Goal: Task Accomplishment & Management: Use online tool/utility

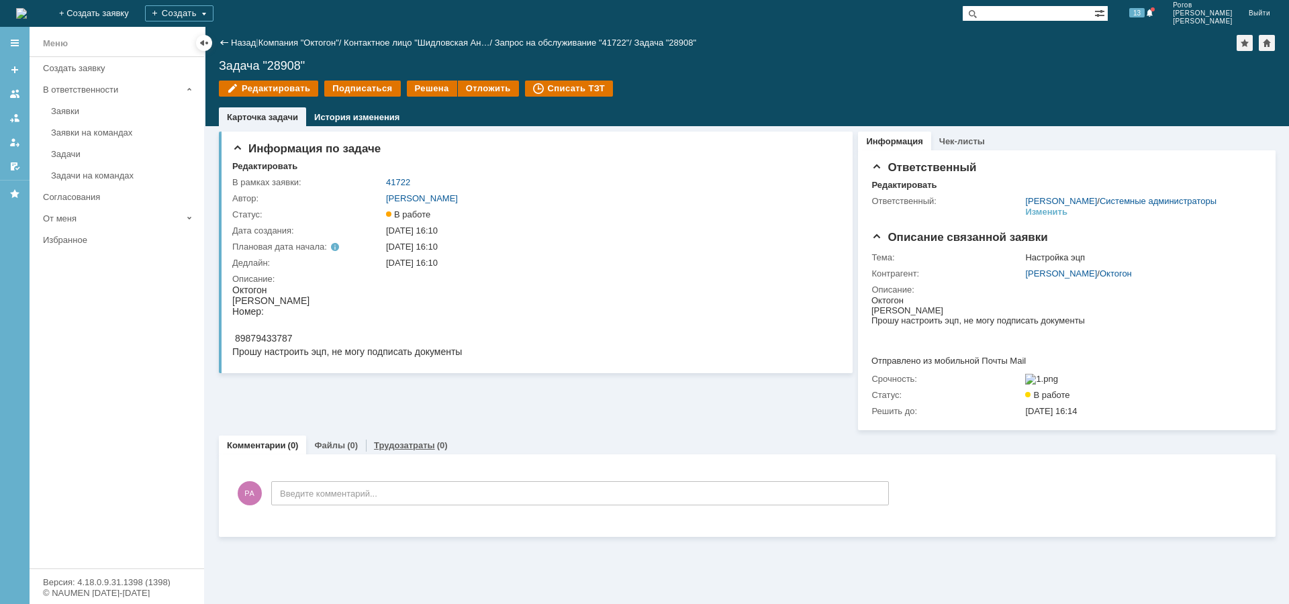
click at [428, 451] on link "Трудозатраты" at bounding box center [404, 446] width 61 height 10
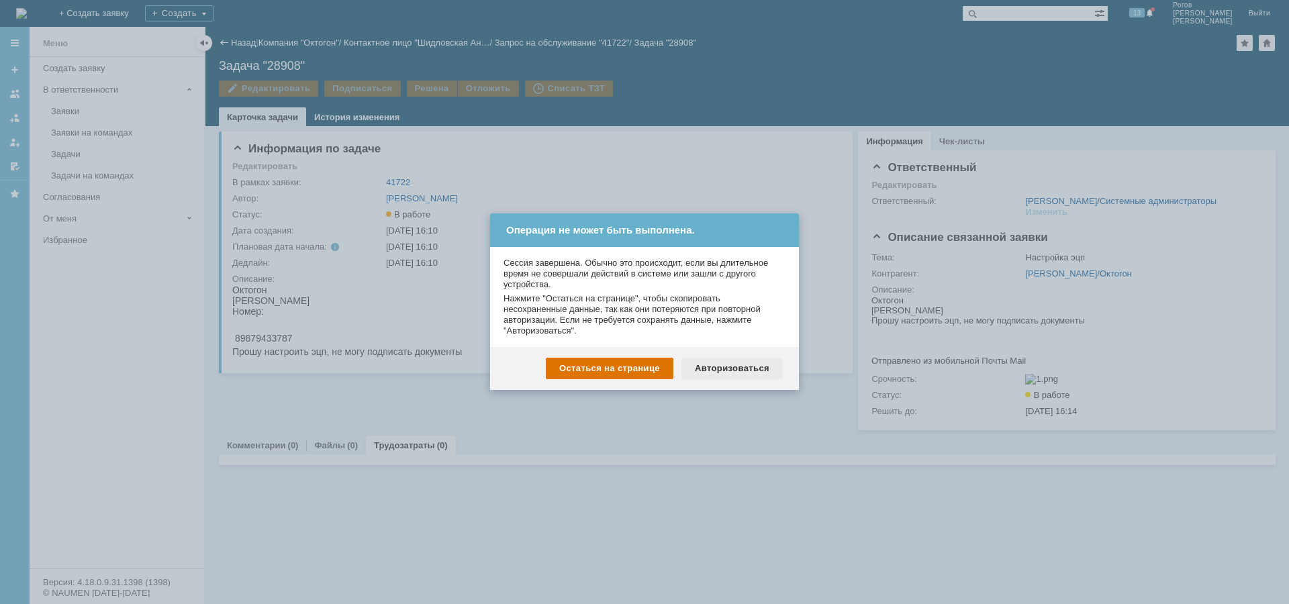
click at [719, 372] on div "Авторизоваться" at bounding box center [732, 368] width 101 height 21
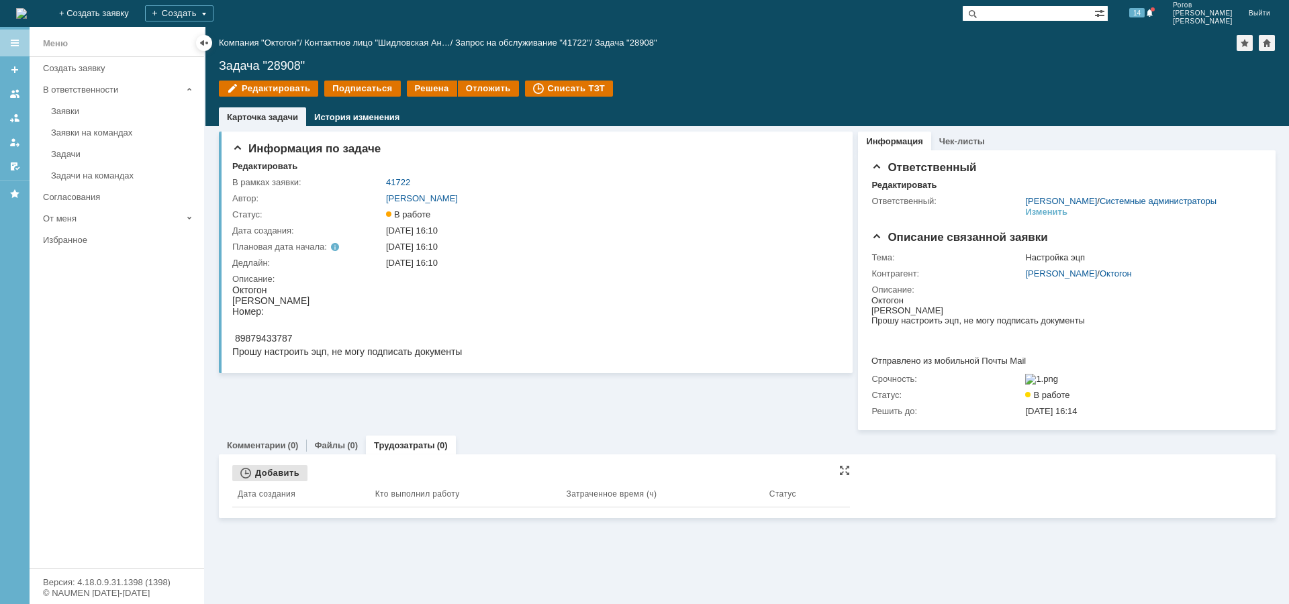
click at [274, 482] on div "Добавить" at bounding box center [269, 473] width 75 height 16
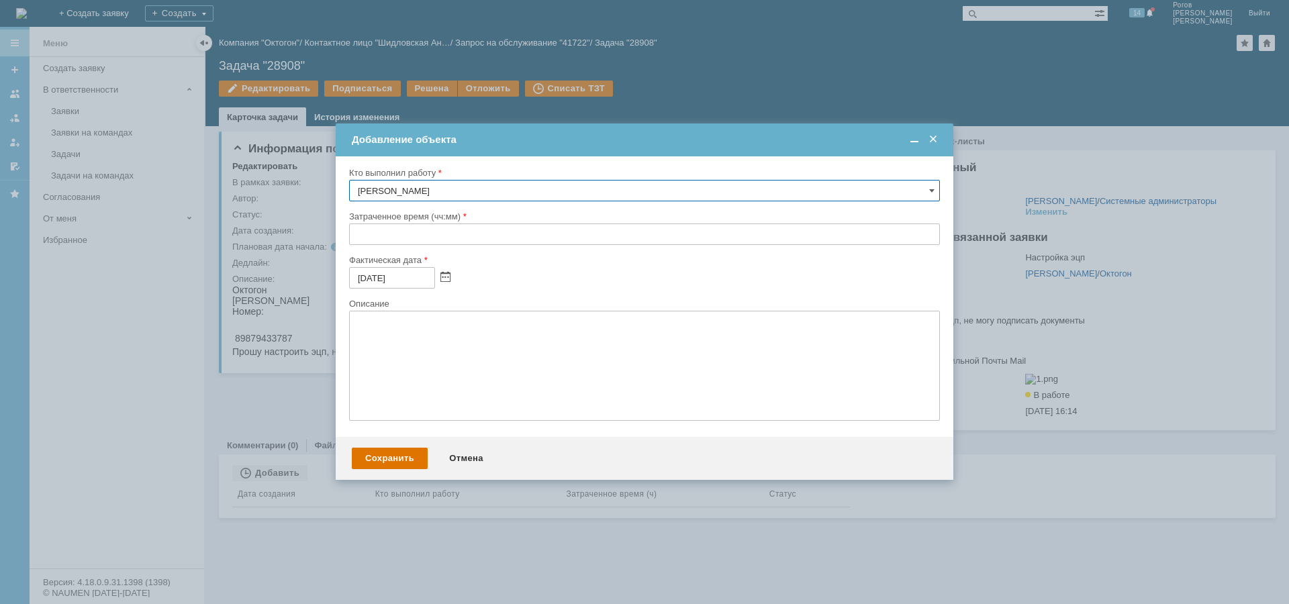
click at [404, 232] on input "text" at bounding box center [644, 234] width 591 height 21
type input "00:30"
click at [387, 457] on div "Сохранить" at bounding box center [390, 458] width 76 height 21
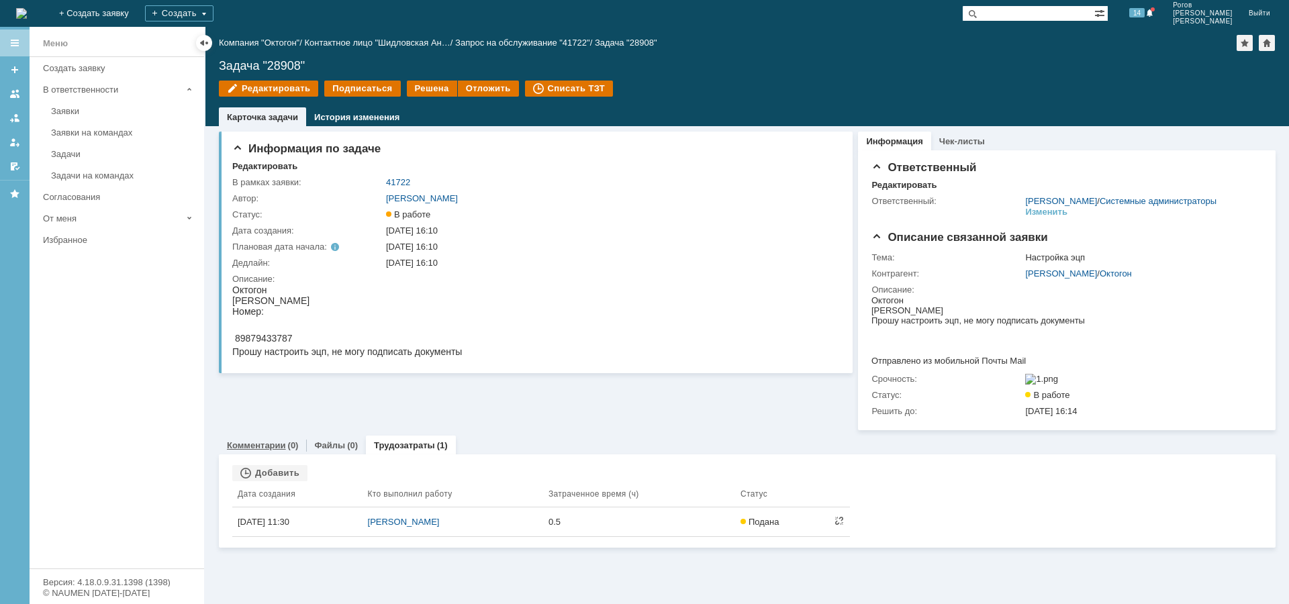
click at [289, 451] on div "(0)" at bounding box center [293, 446] width 11 height 10
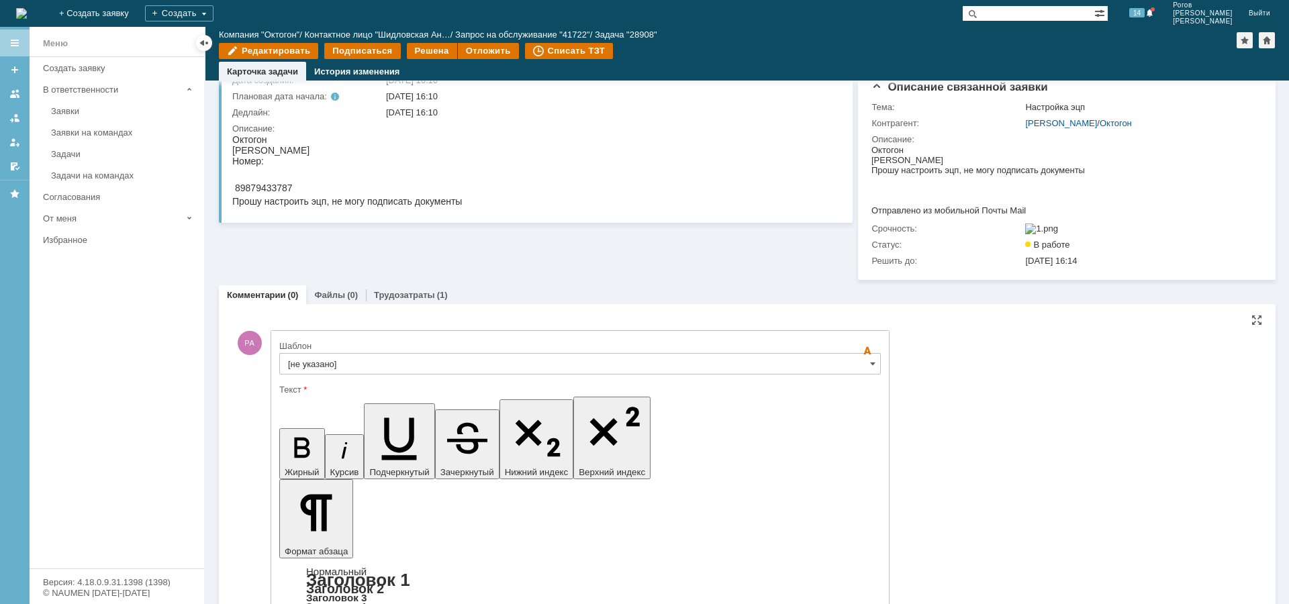
scroll to position [183, 0]
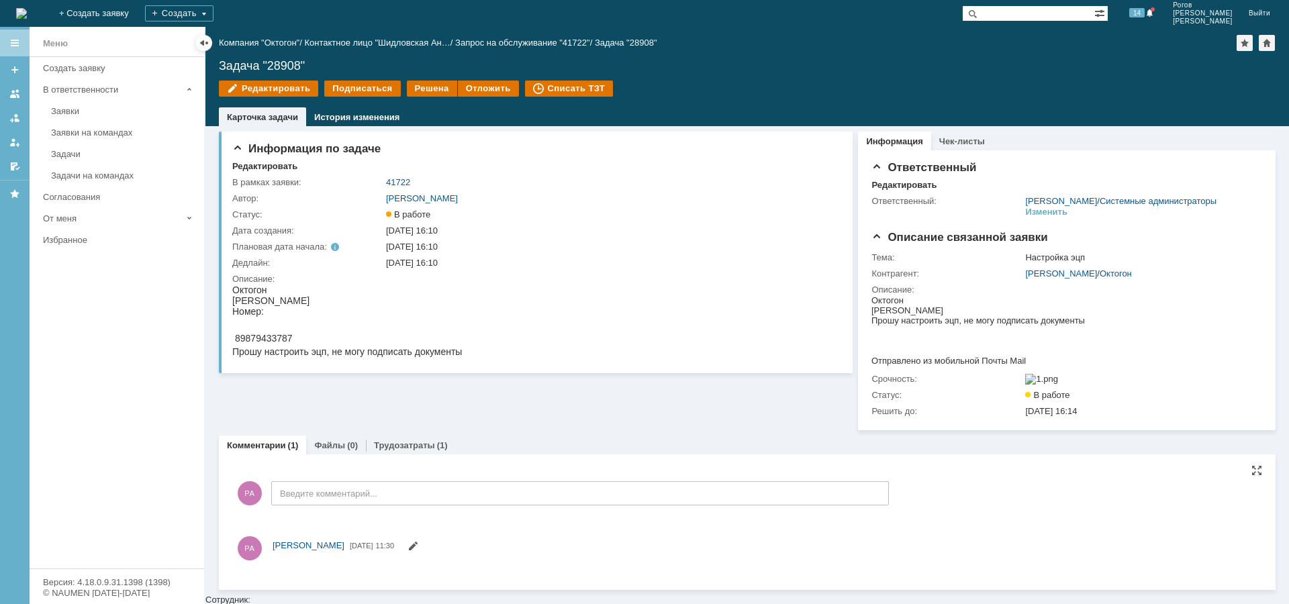
scroll to position [0, 0]
click at [428, 85] on div "Решена" at bounding box center [432, 89] width 50 height 16
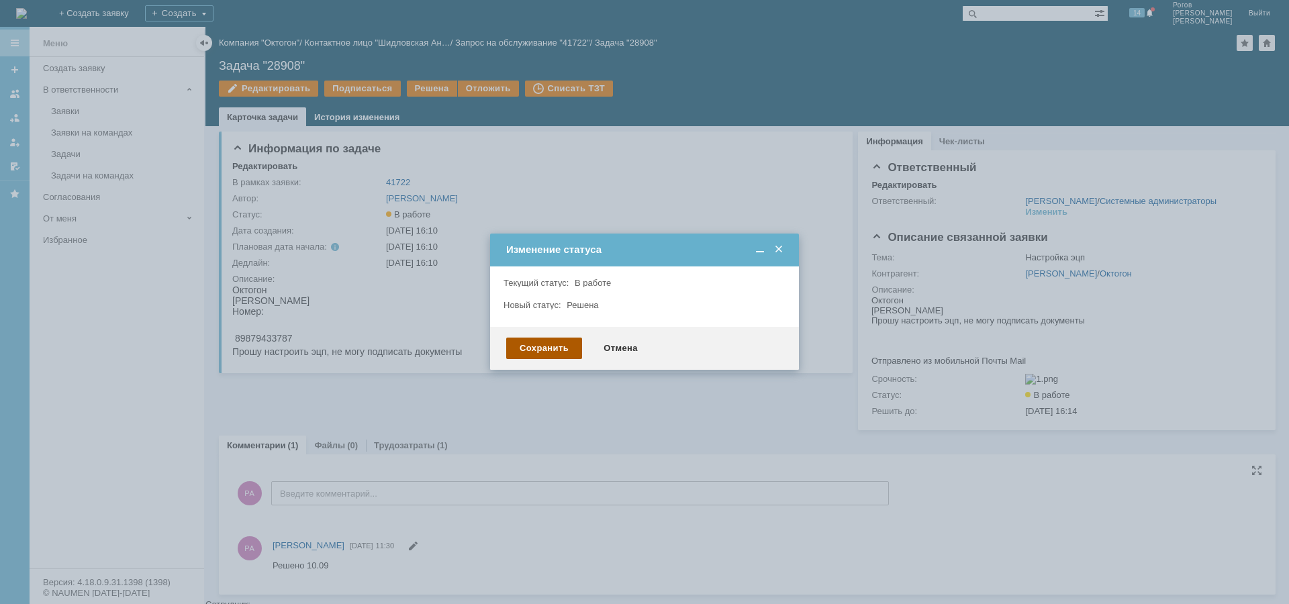
click at [539, 350] on div "Сохранить" at bounding box center [544, 348] width 76 height 21
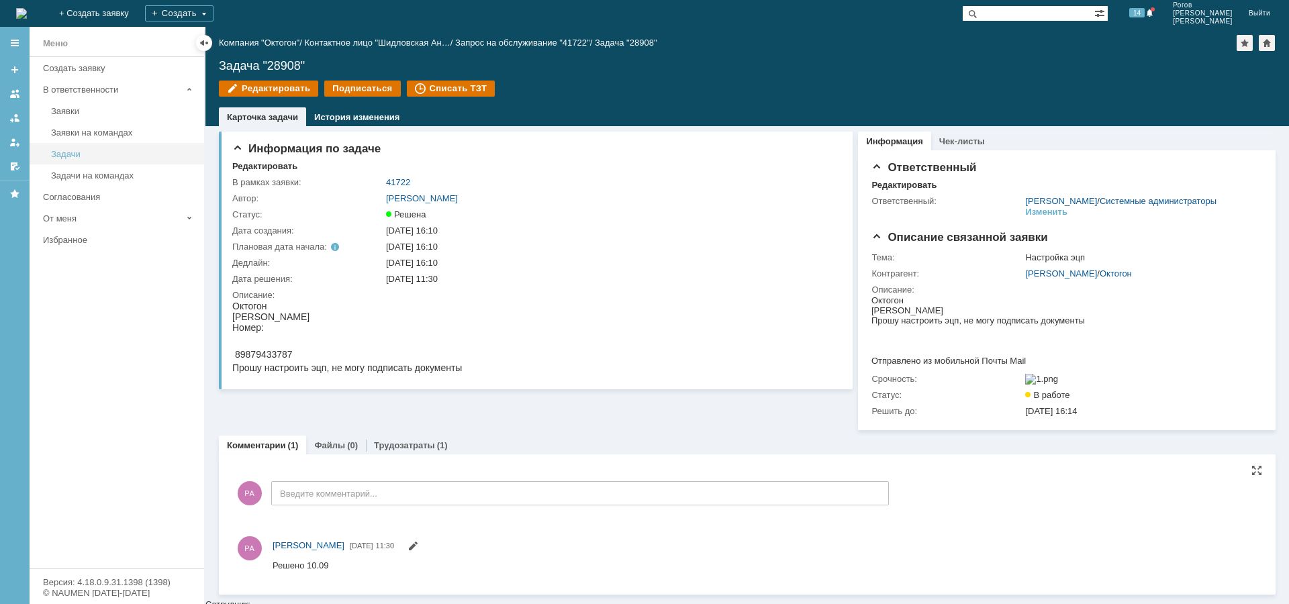
click at [74, 148] on link "Задачи" at bounding box center [124, 154] width 156 height 21
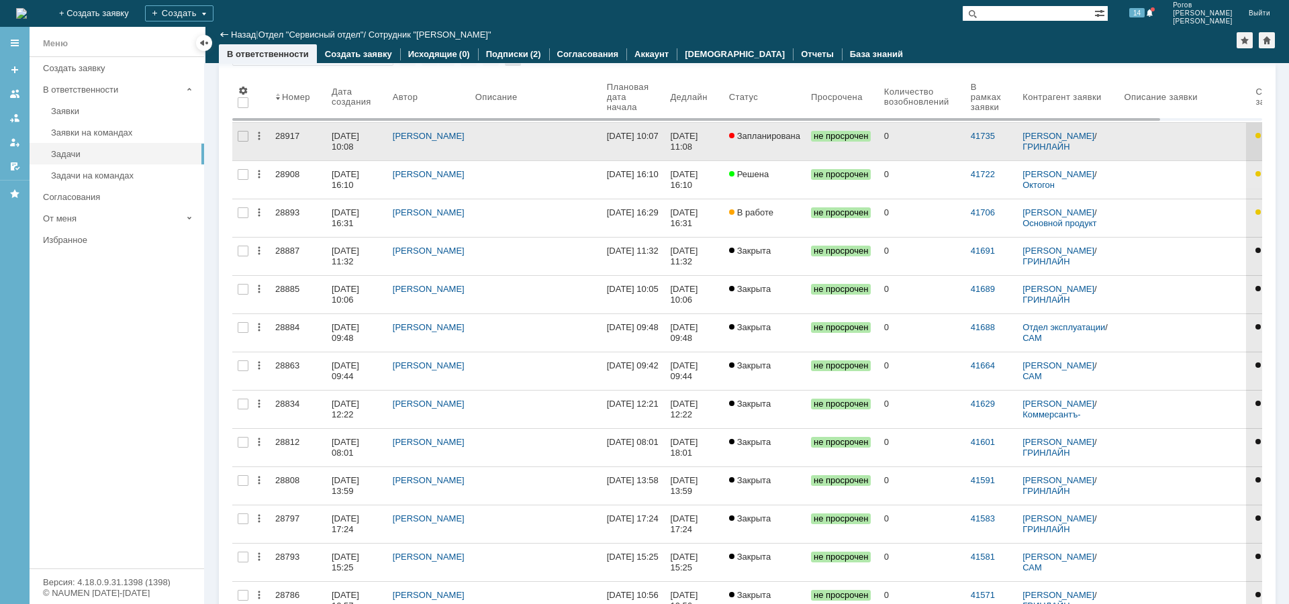
click at [289, 134] on div "28917" at bounding box center [298, 136] width 46 height 11
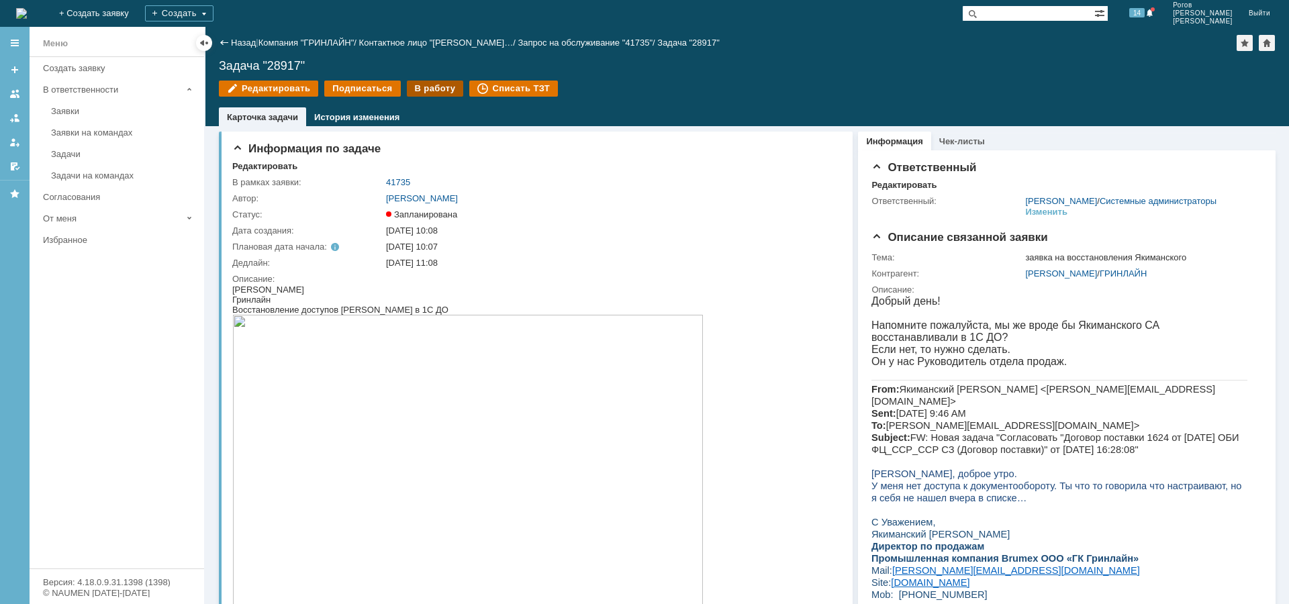
click at [416, 87] on div "В работу" at bounding box center [435, 89] width 57 height 16
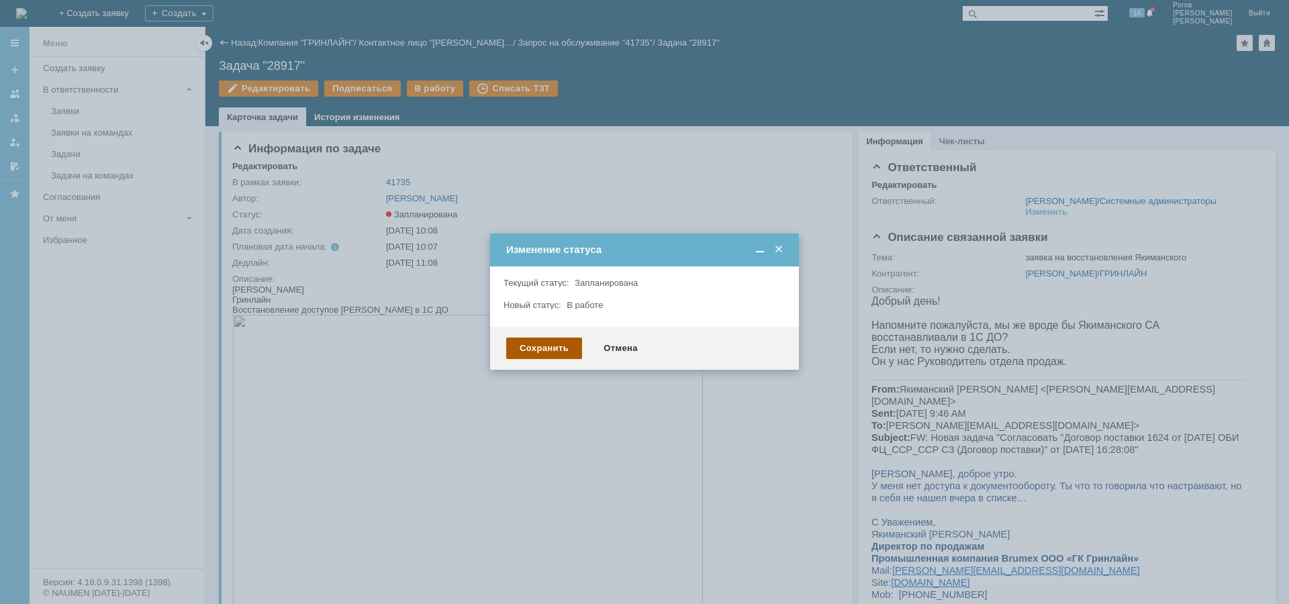
click at [534, 349] on div "Сохранить" at bounding box center [544, 348] width 76 height 21
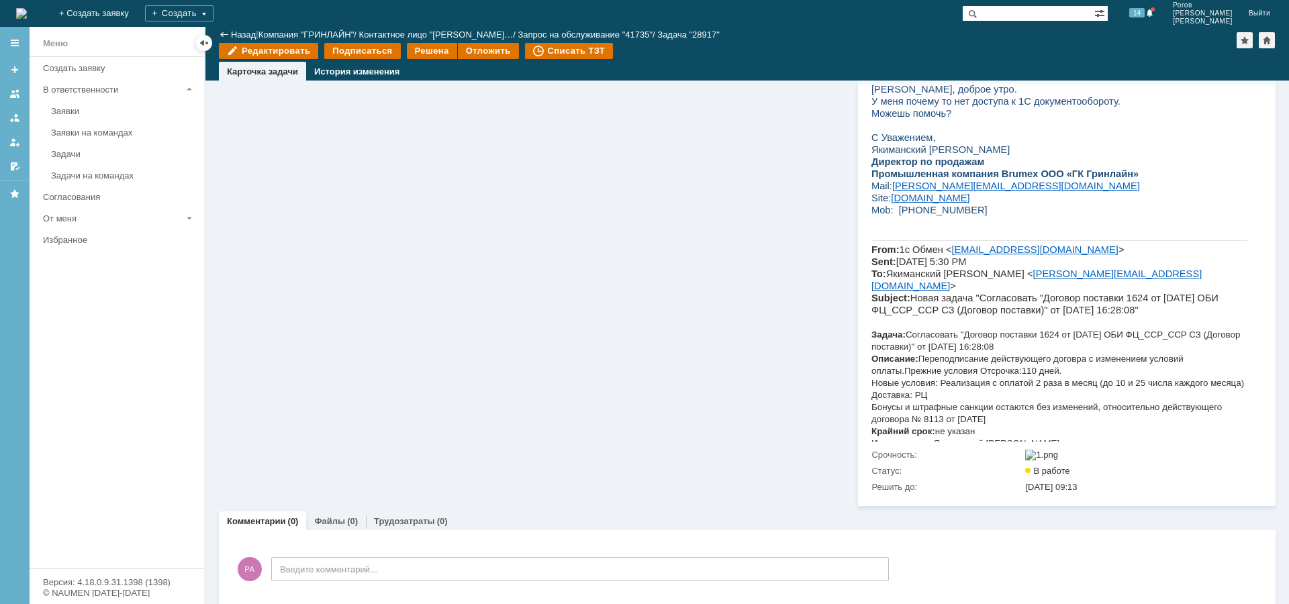
scroll to position [739, 0]
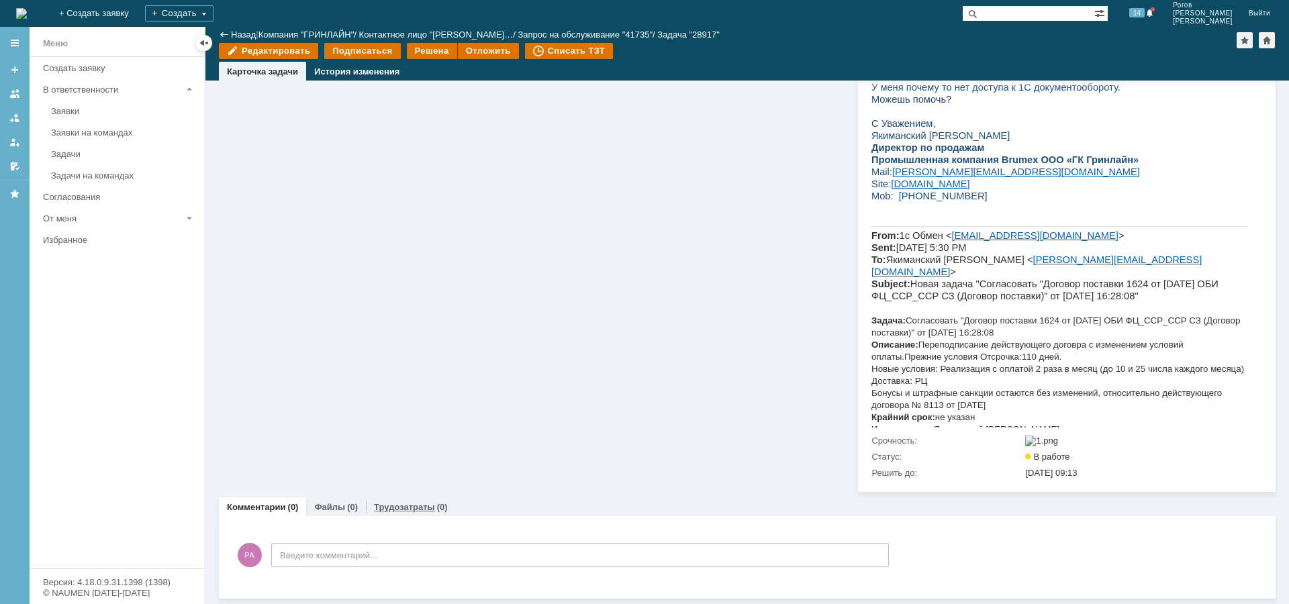
click at [403, 513] on div "Трудозатраты (0)" at bounding box center [411, 507] width 90 height 19
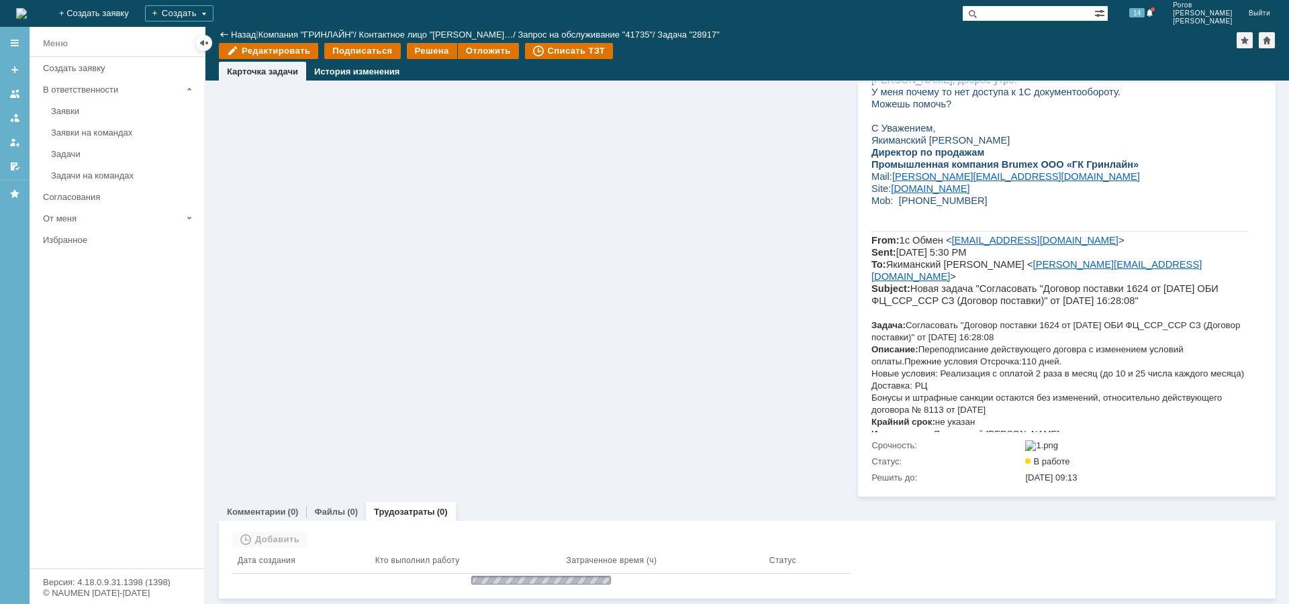
scroll to position [720, 0]
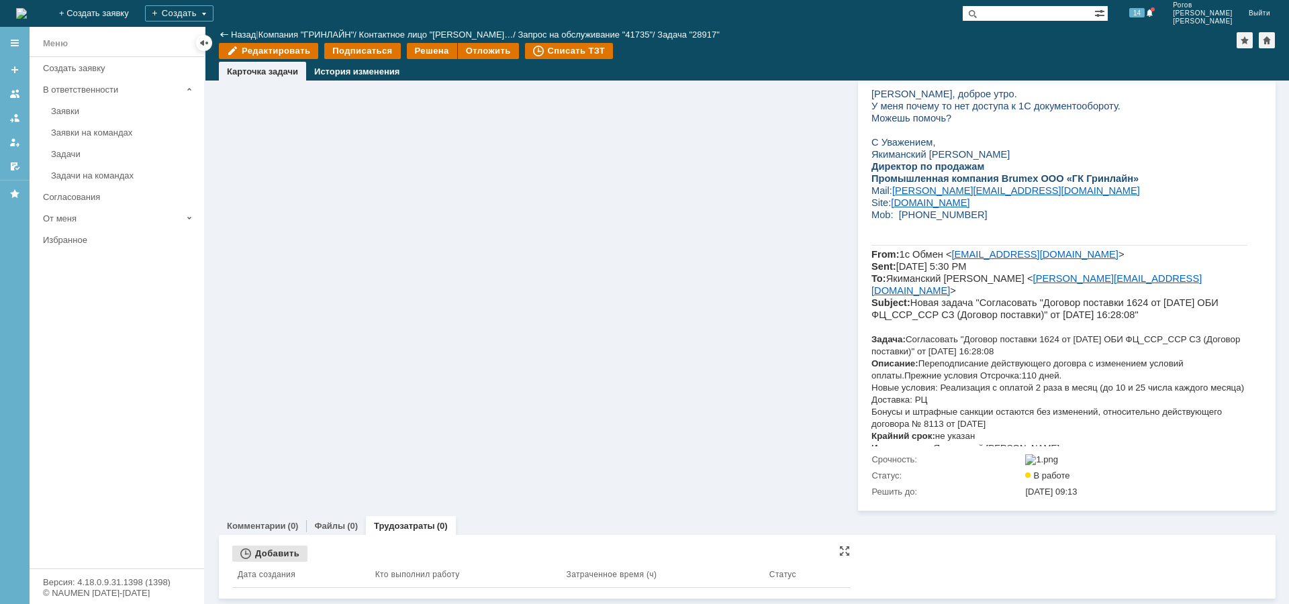
click at [293, 555] on div "Добавить" at bounding box center [269, 554] width 75 height 16
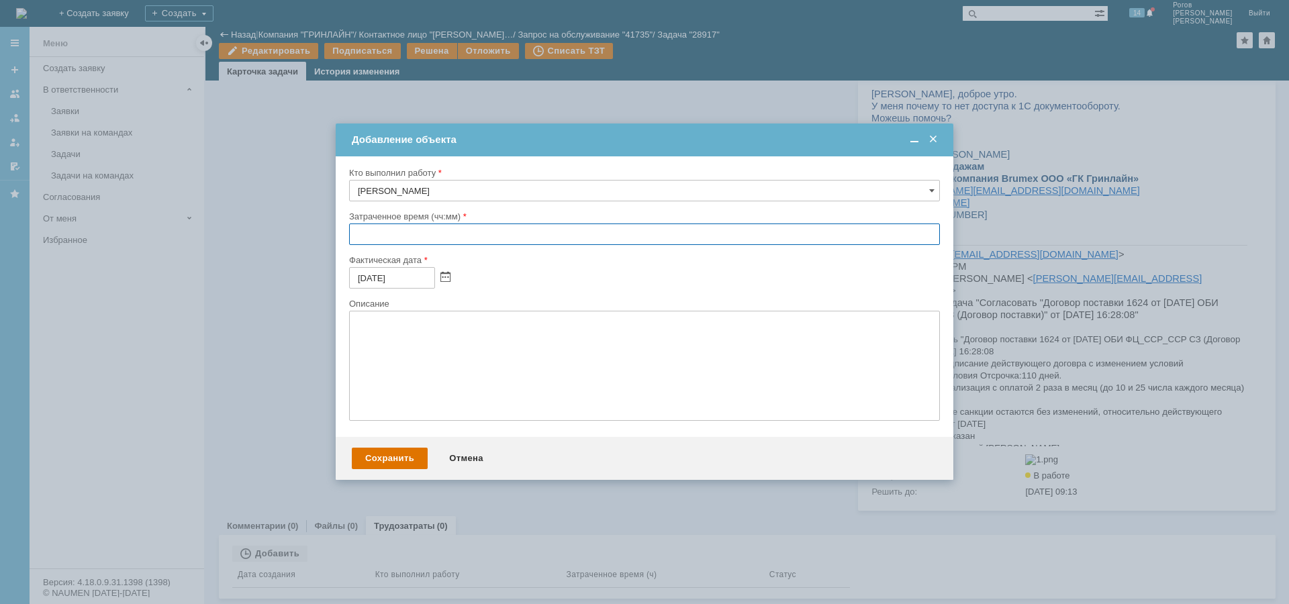
click at [366, 244] on input "text" at bounding box center [644, 234] width 591 height 21
type input "00:30"
click at [394, 457] on div "Сохранить" at bounding box center [390, 458] width 76 height 21
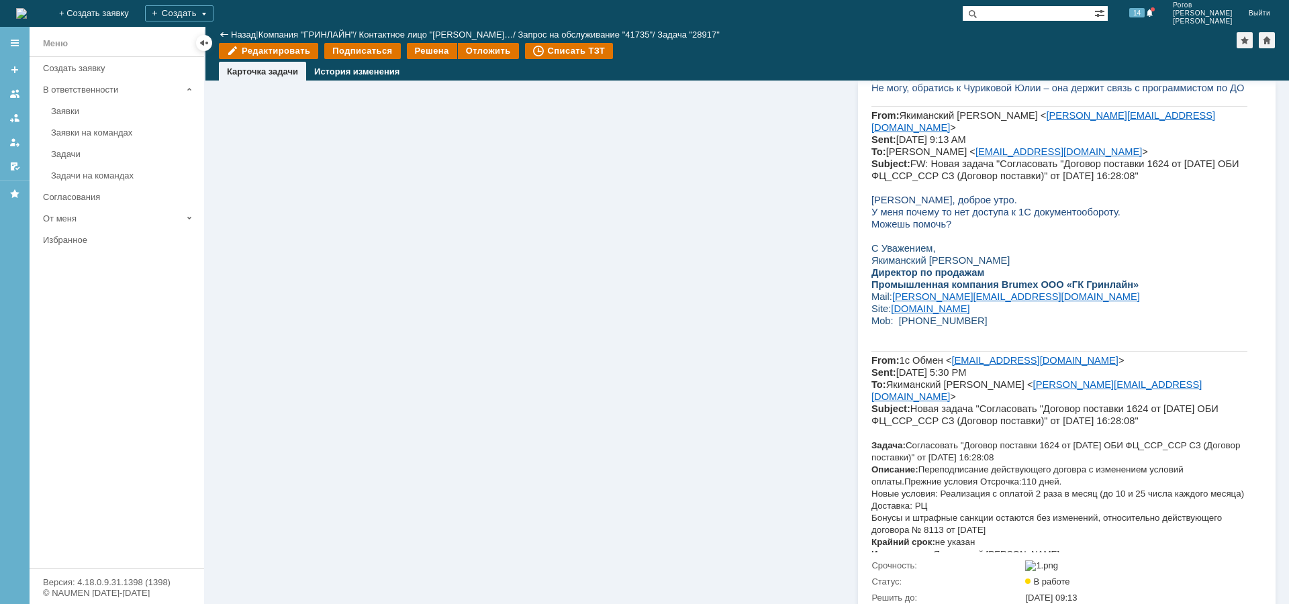
scroll to position [518, 0]
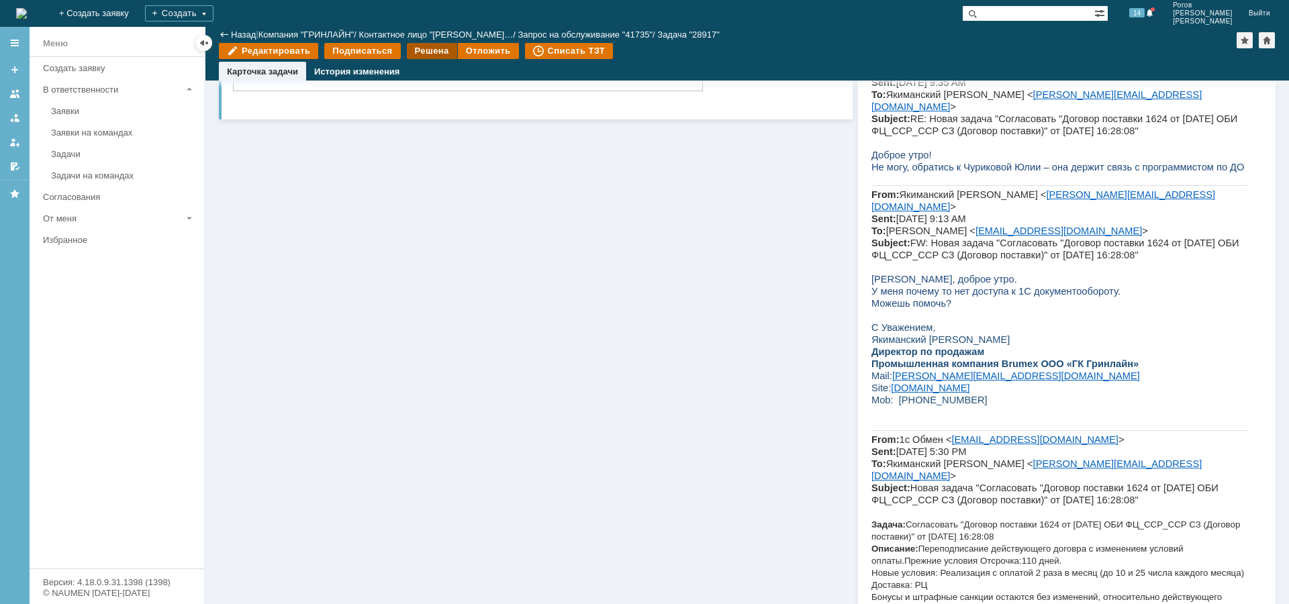
click at [420, 56] on div "Решена" at bounding box center [432, 51] width 50 height 16
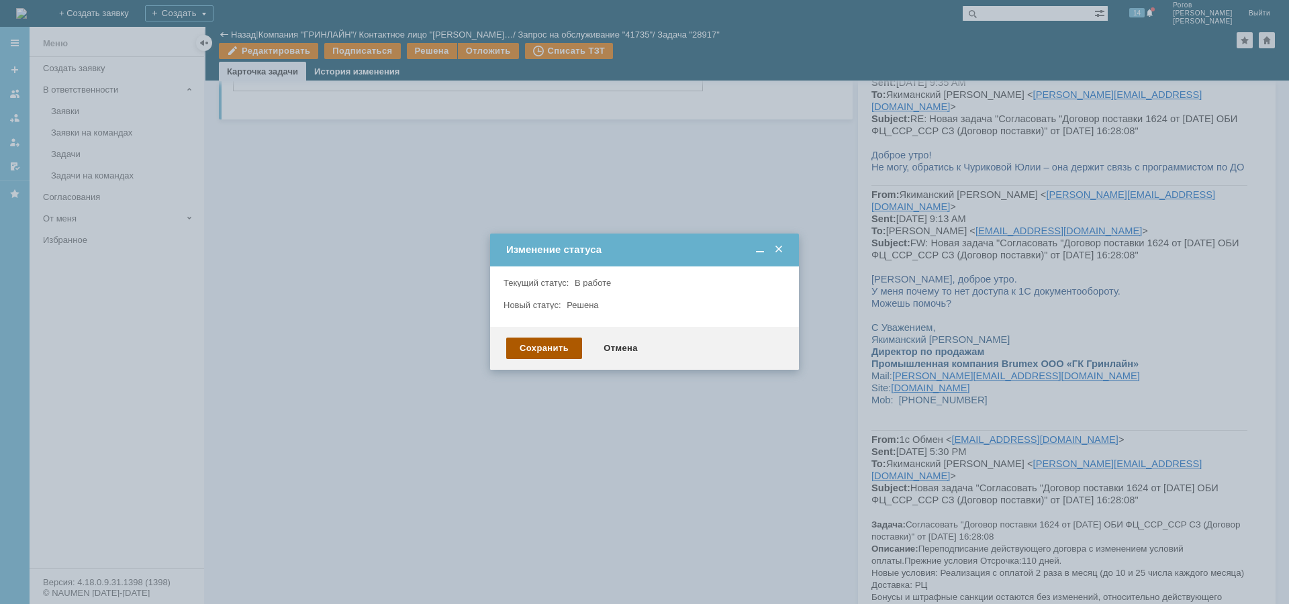
click at [546, 339] on div "Сохранить" at bounding box center [544, 348] width 76 height 21
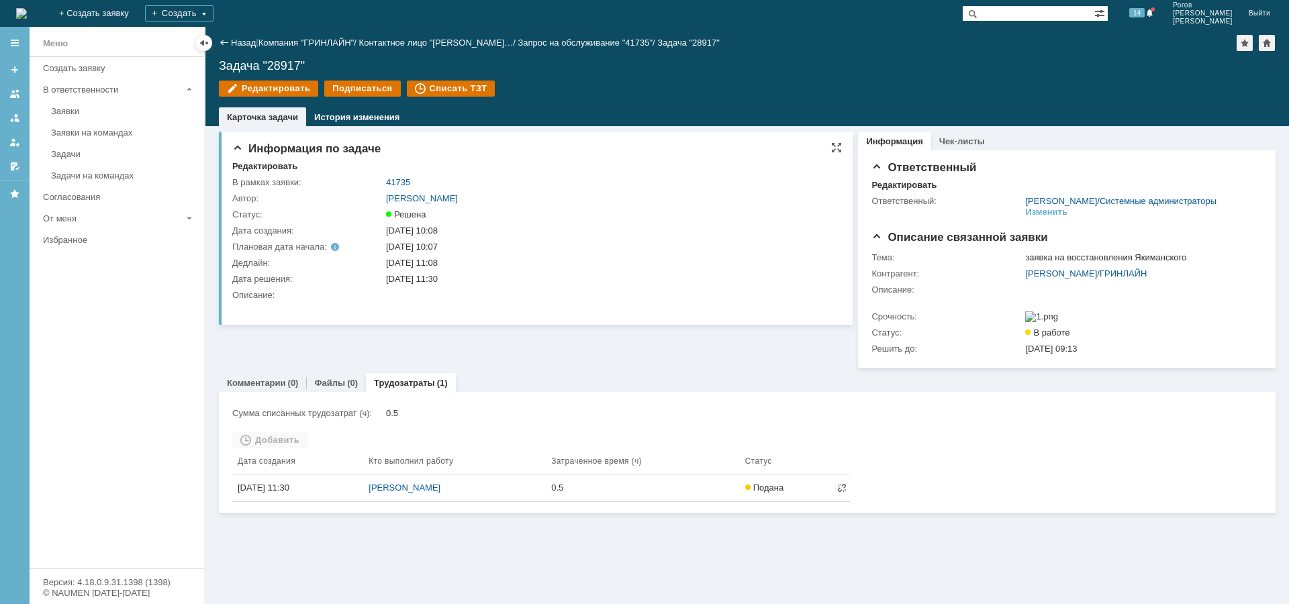
scroll to position [0, 0]
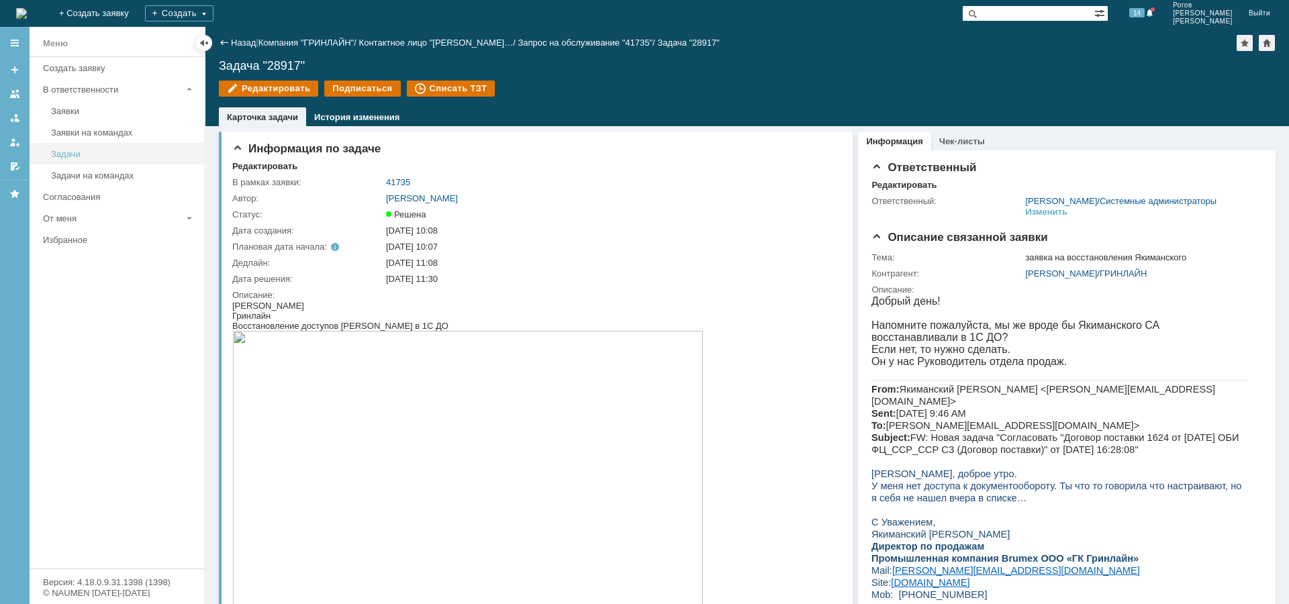
click at [95, 152] on div "Задачи" at bounding box center [123, 154] width 145 height 10
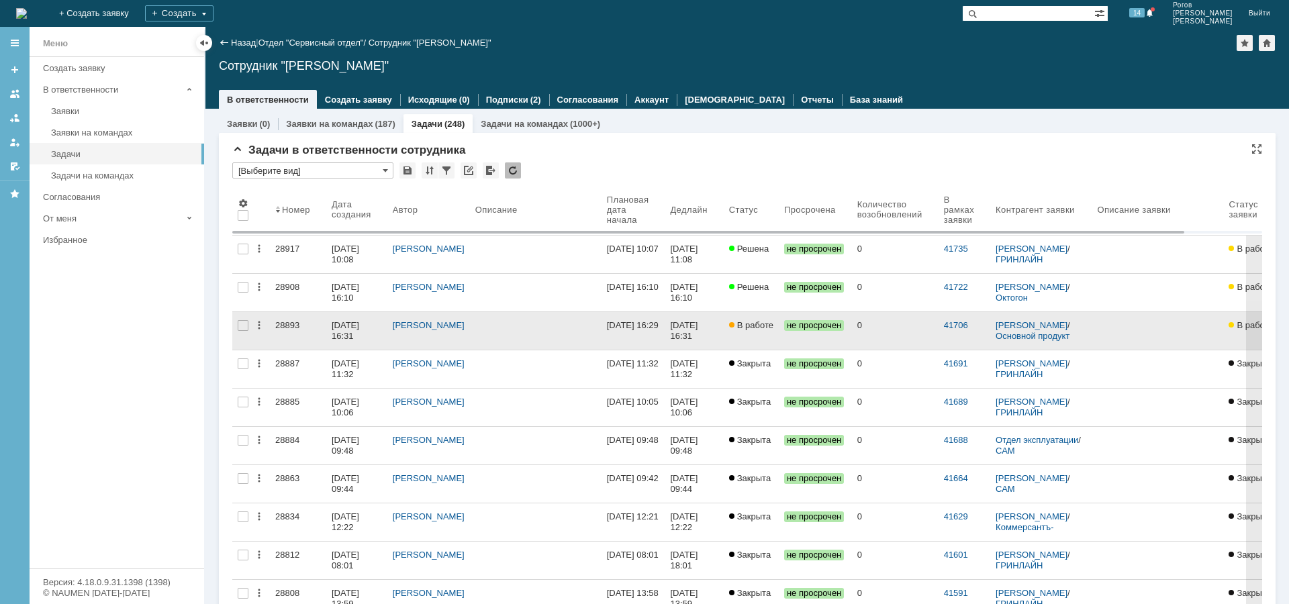
click at [290, 325] on div "28893" at bounding box center [298, 325] width 46 height 11
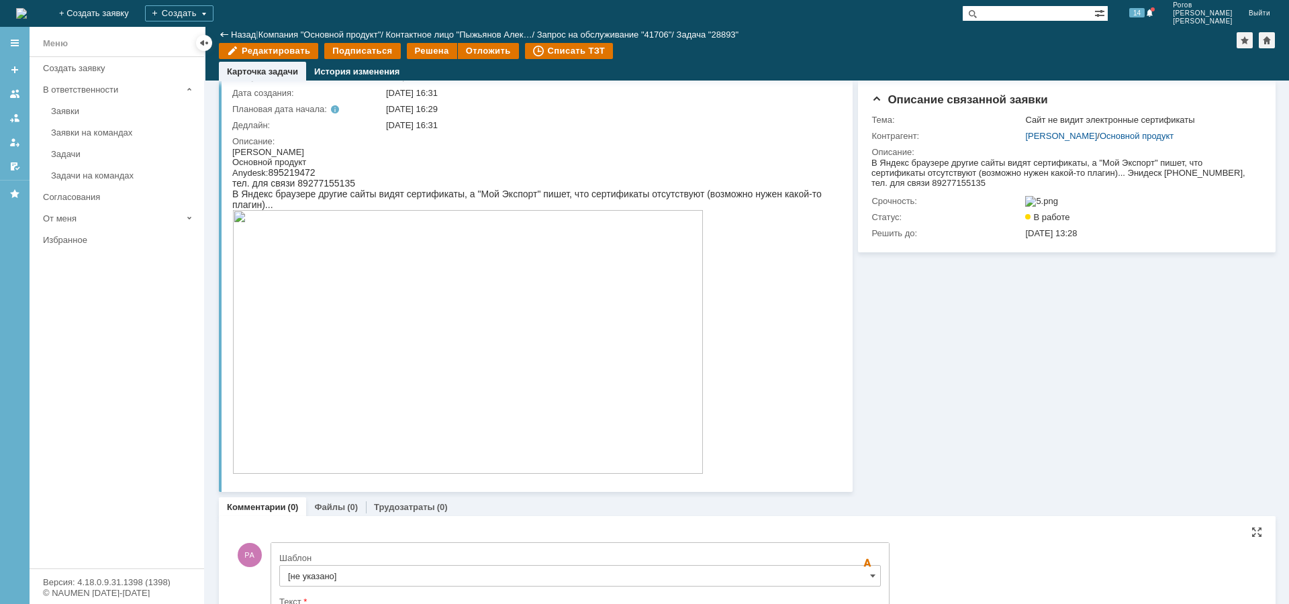
scroll to position [366, 0]
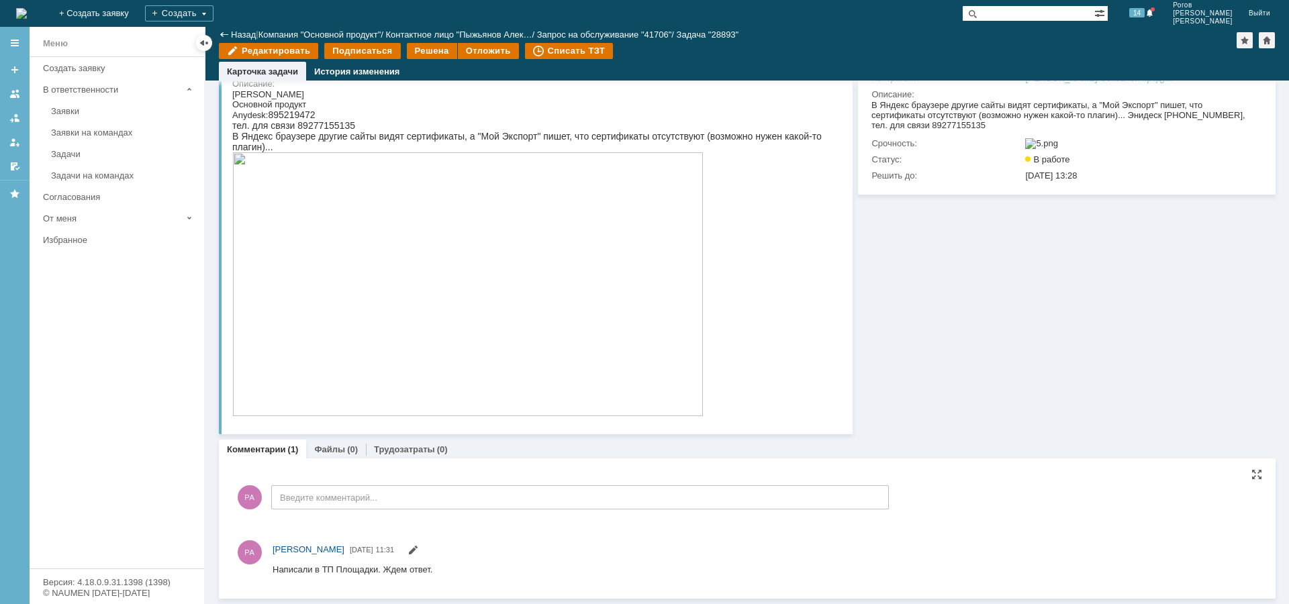
scroll to position [83, 0]
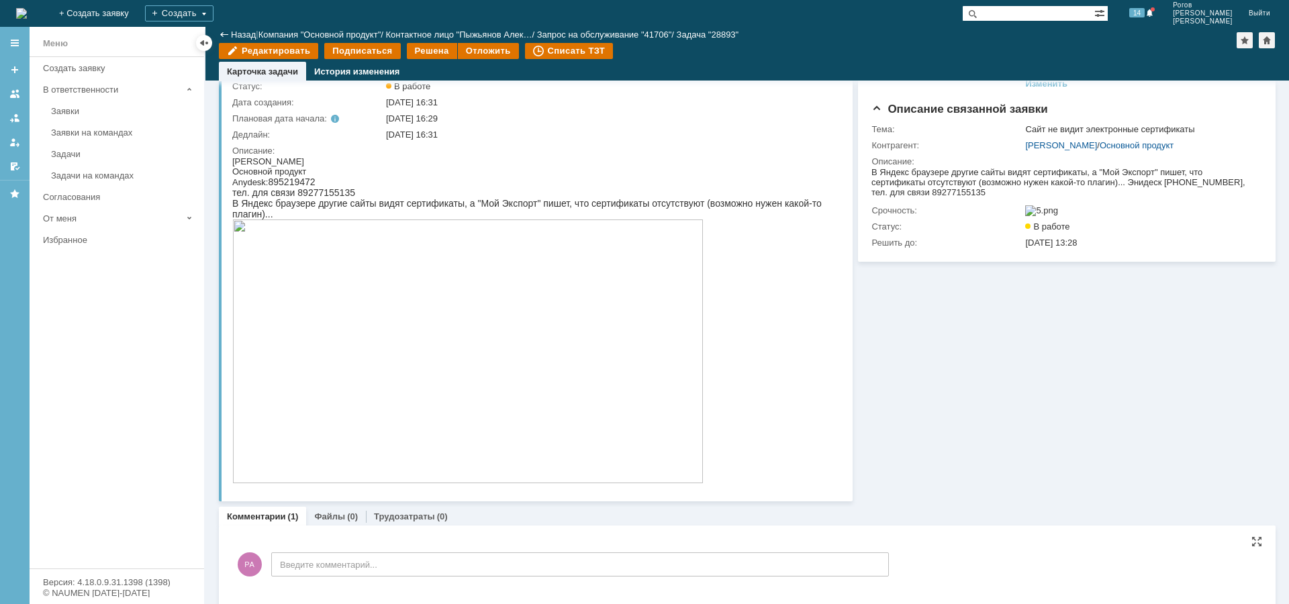
click at [297, 179] on span "895219472" at bounding box center [291, 182] width 47 height 11
copy span "895219472"
click at [390, 516] on link "Трудозатраты" at bounding box center [404, 517] width 61 height 10
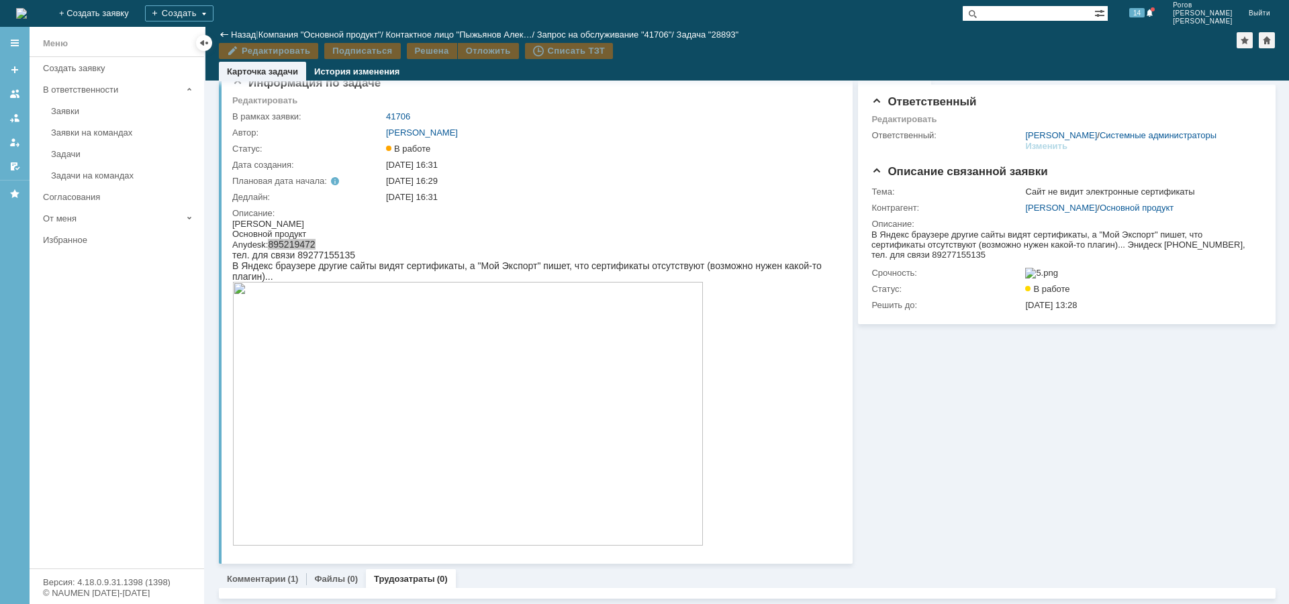
scroll to position [73, 0]
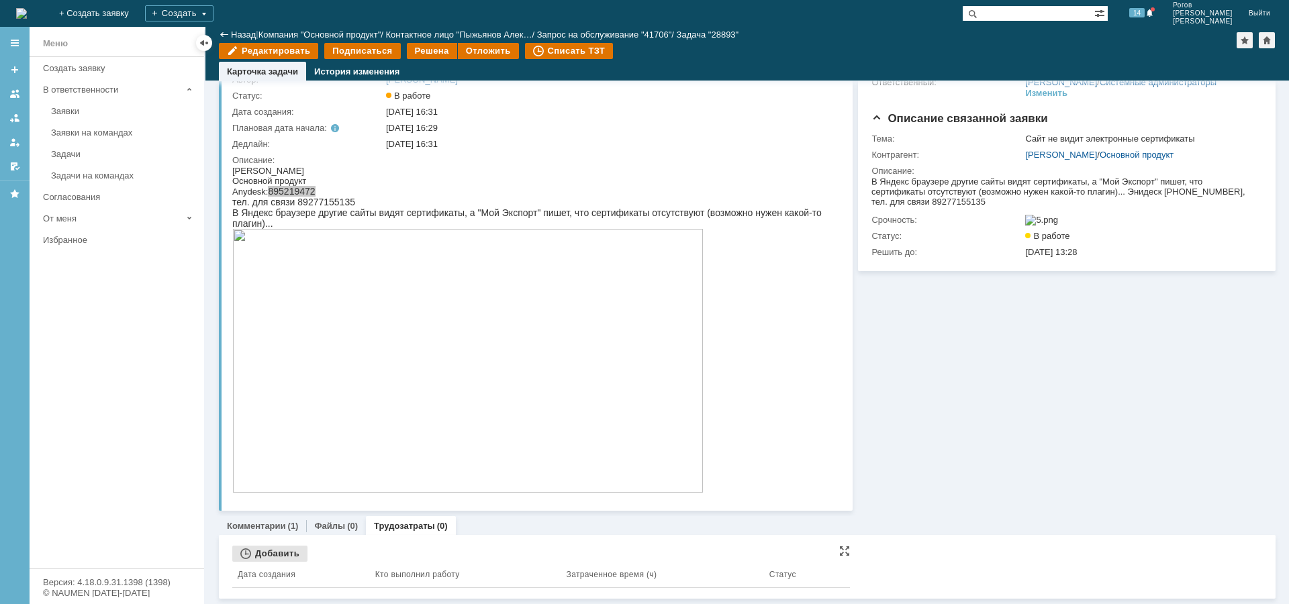
click at [267, 554] on div "Добавить" at bounding box center [269, 554] width 75 height 16
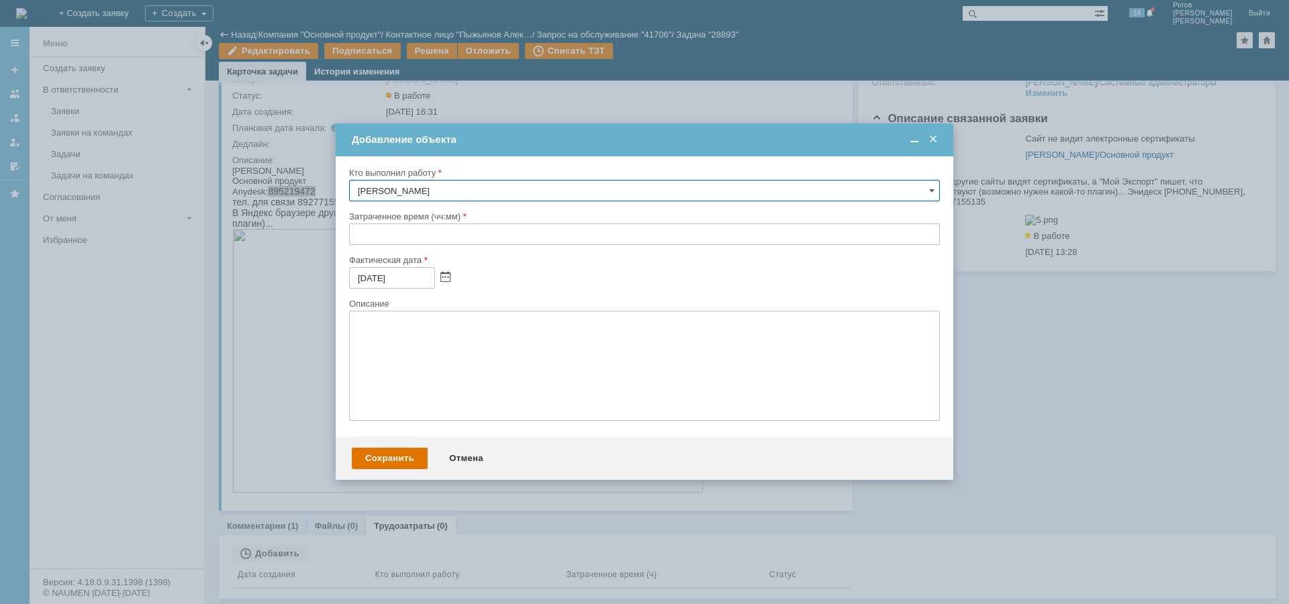
click at [441, 228] on input "text" at bounding box center [644, 234] width 591 height 21
type input "01:00"
click at [399, 459] on div "Сохранить" at bounding box center [390, 458] width 76 height 21
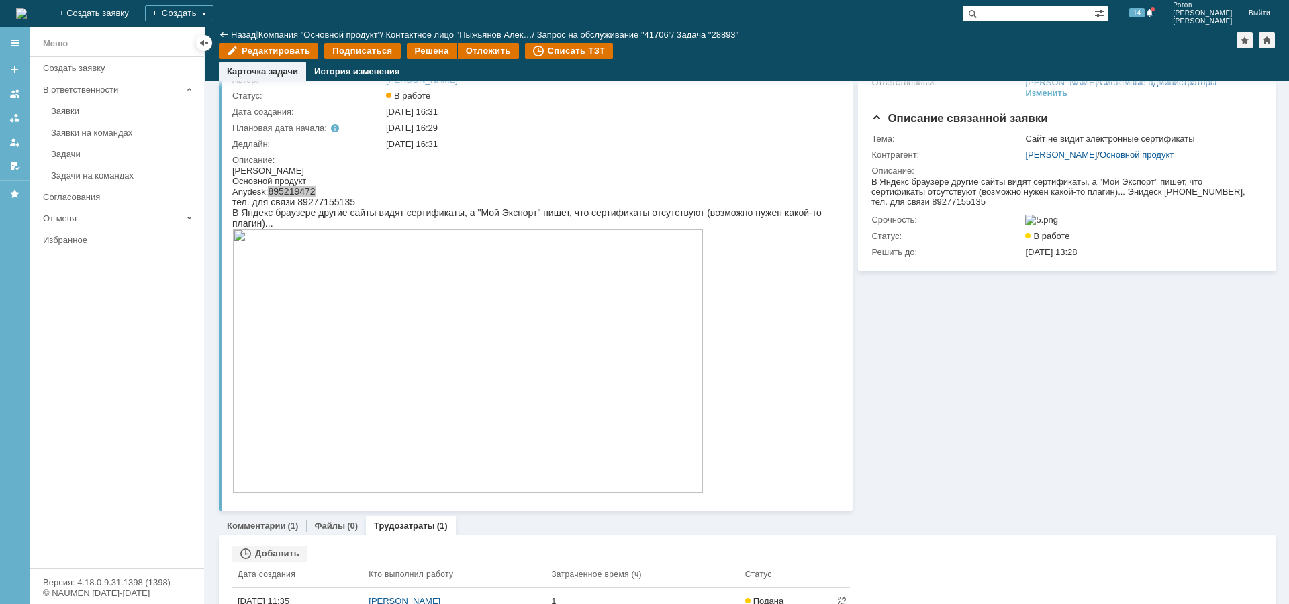
scroll to position [101, 0]
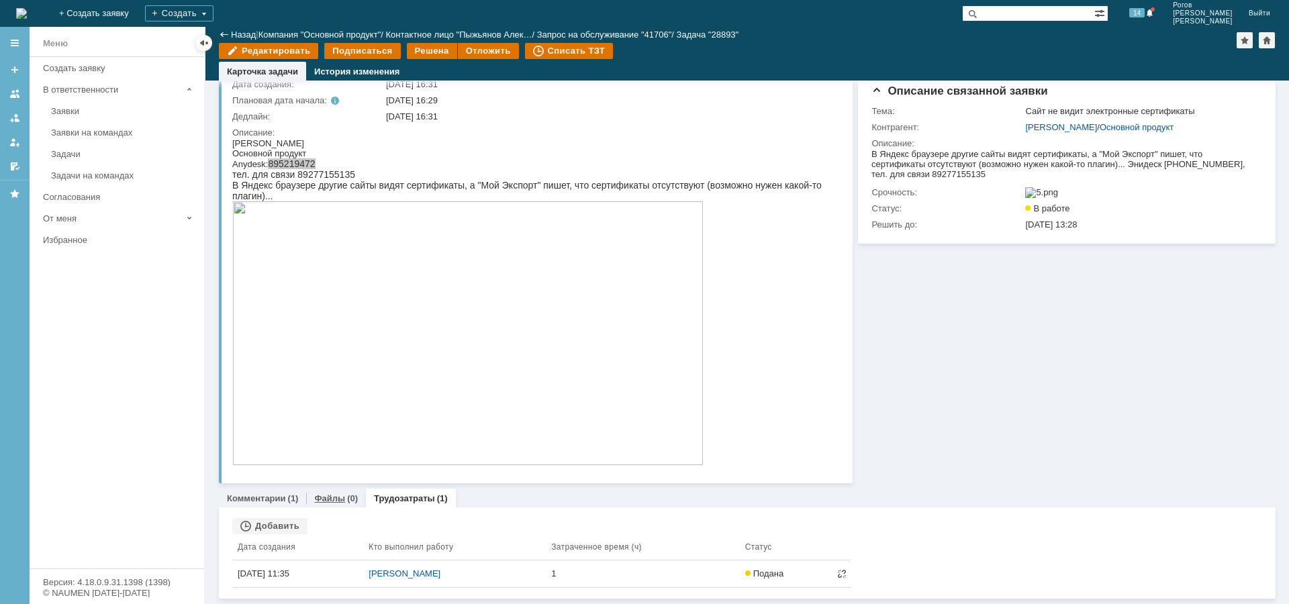
click at [340, 499] on link "Файлы" at bounding box center [329, 499] width 31 height 10
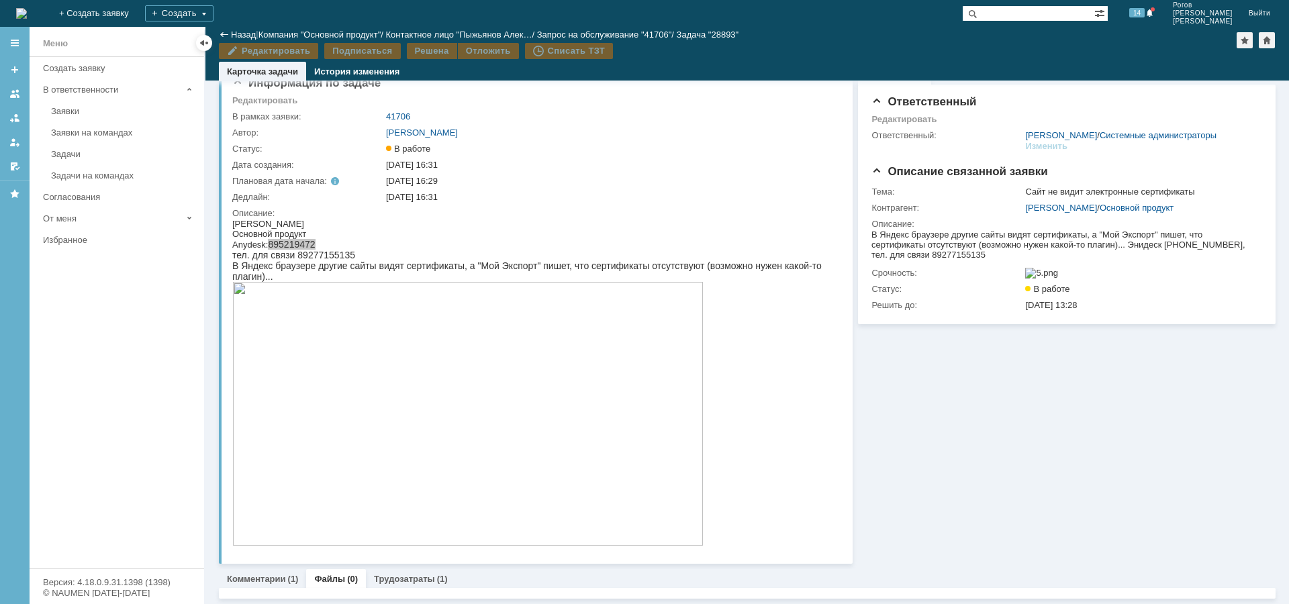
scroll to position [96, 0]
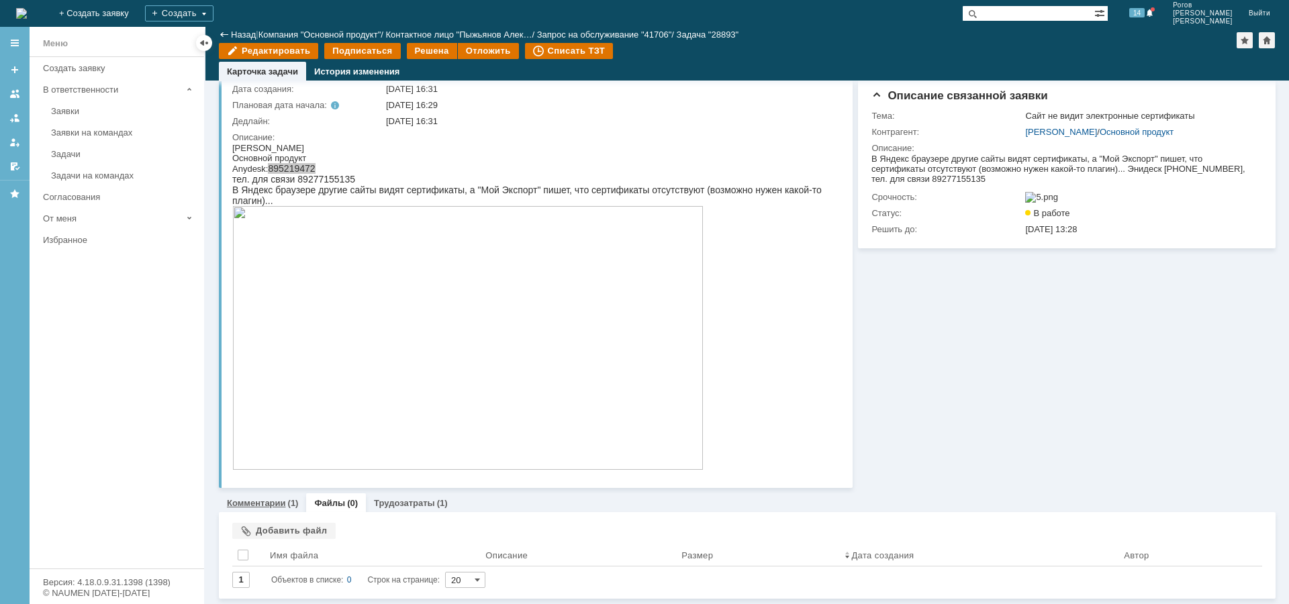
click at [263, 504] on link "Комментарии" at bounding box center [256, 503] width 59 height 10
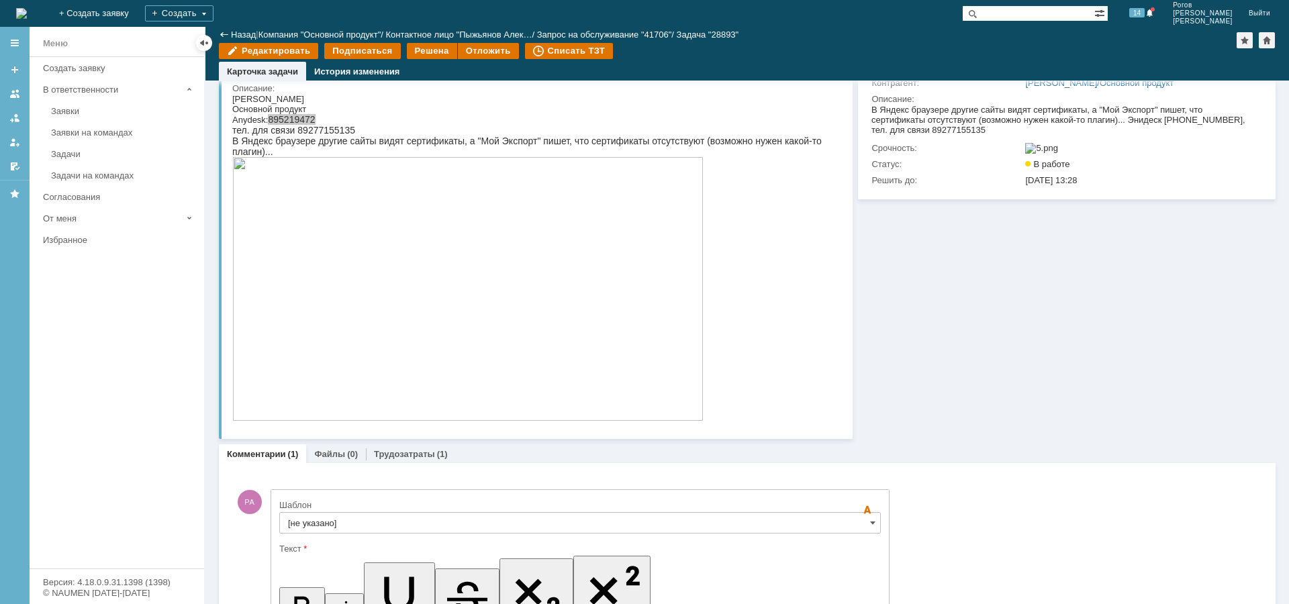
scroll to position [424, 0]
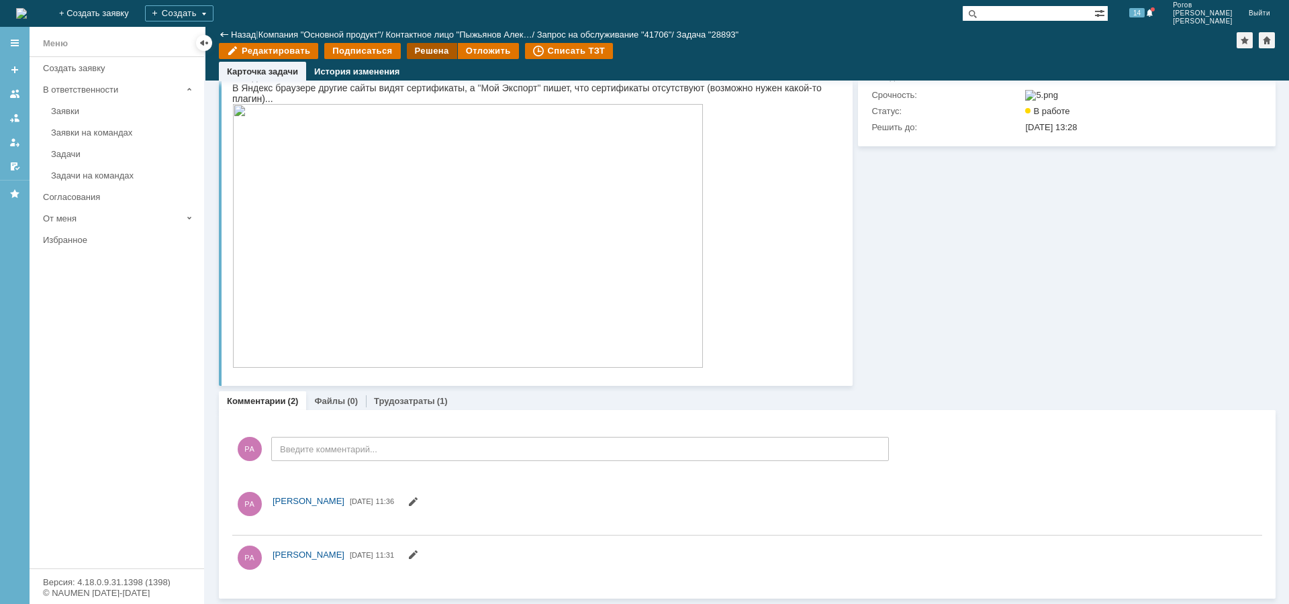
scroll to position [218, 0]
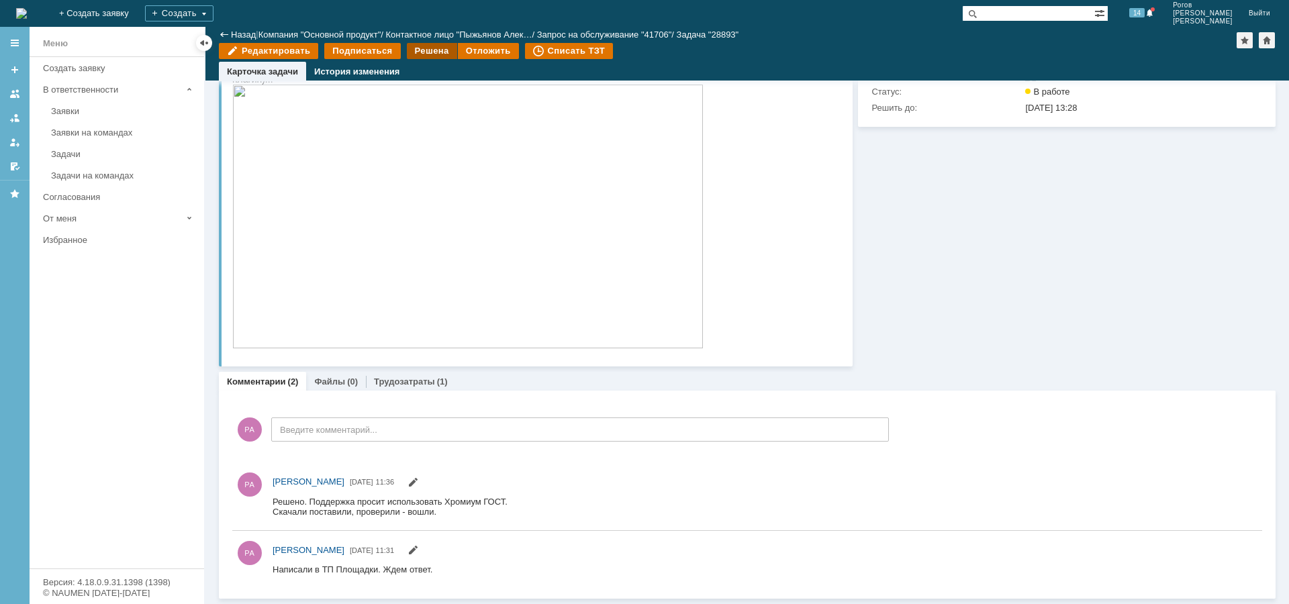
click at [430, 51] on div "Решена" at bounding box center [432, 51] width 50 height 16
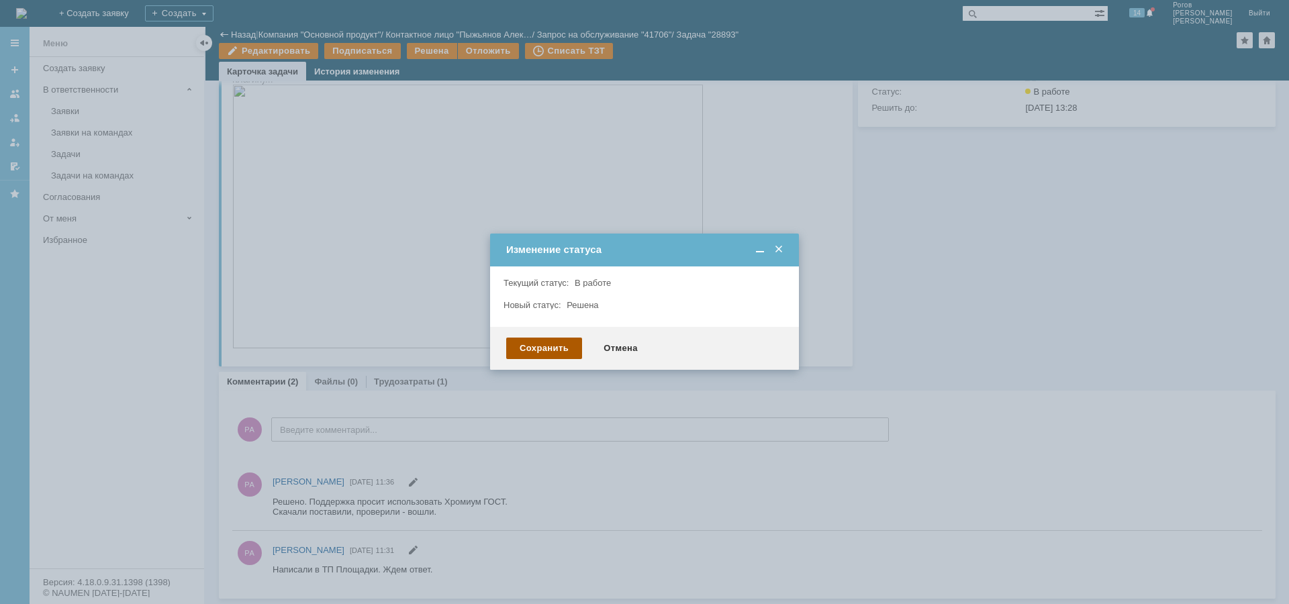
click at [565, 350] on div "Сохранить" at bounding box center [544, 348] width 76 height 21
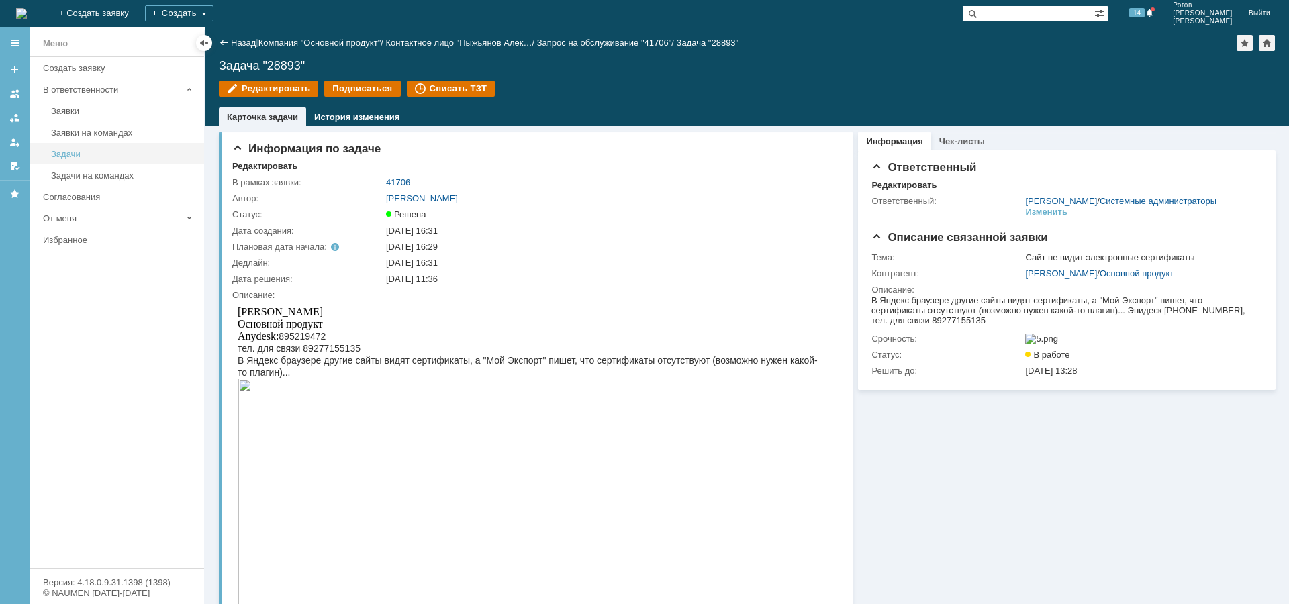
scroll to position [0, 0]
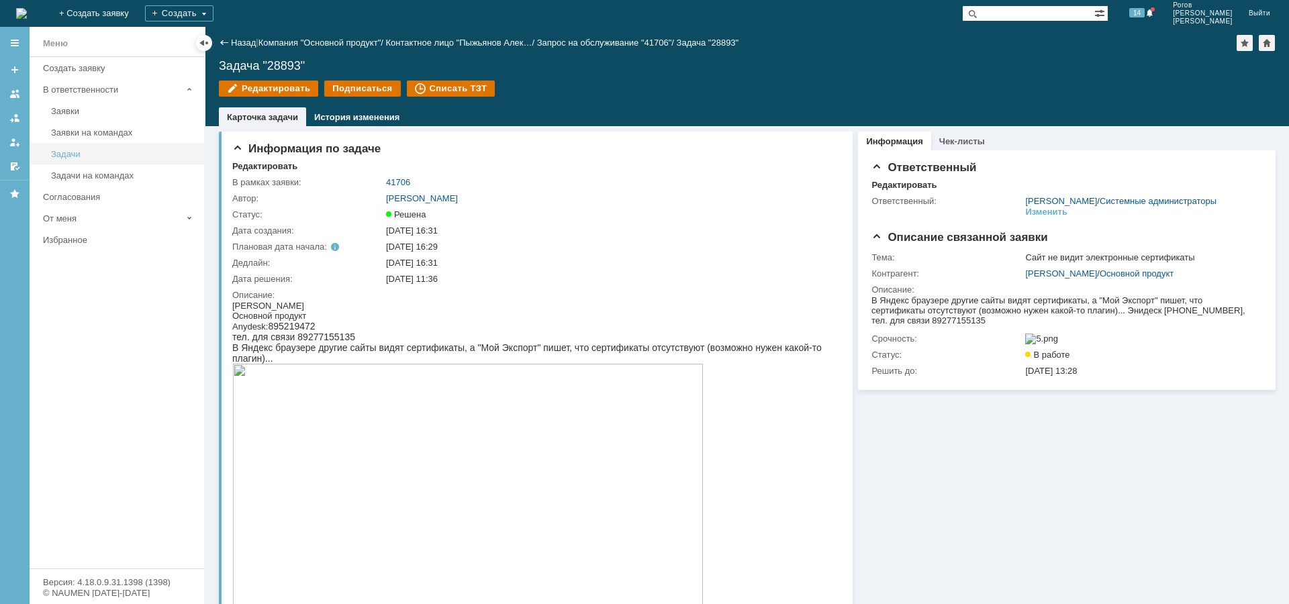
click at [89, 156] on div "Задачи" at bounding box center [123, 154] width 145 height 10
